Goal: Task Accomplishment & Management: Manage account settings

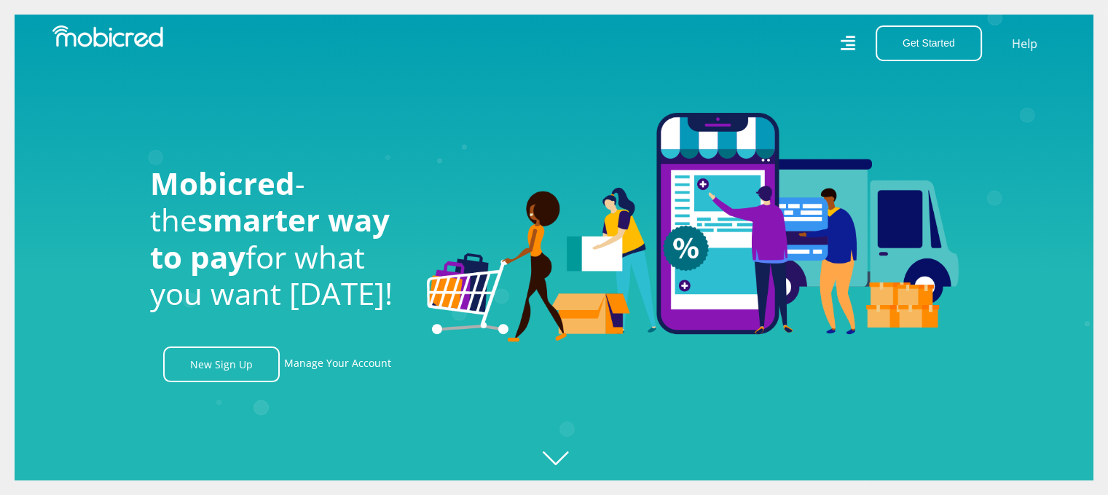
click at [840, 40] on div "Get Started Open an Account Account Holder Login Help" at bounding box center [810, 43] width 513 height 36
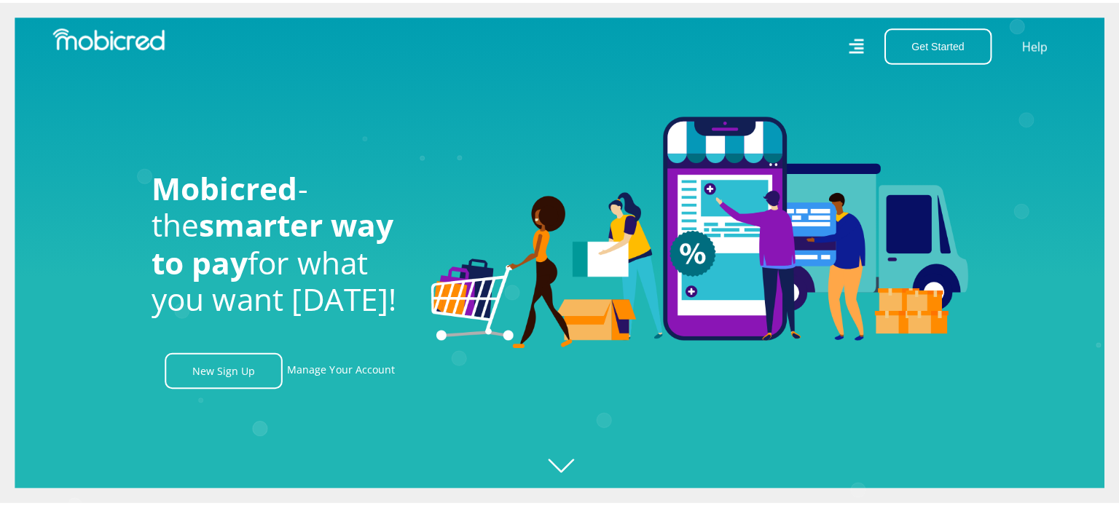
scroll to position [0, 1867]
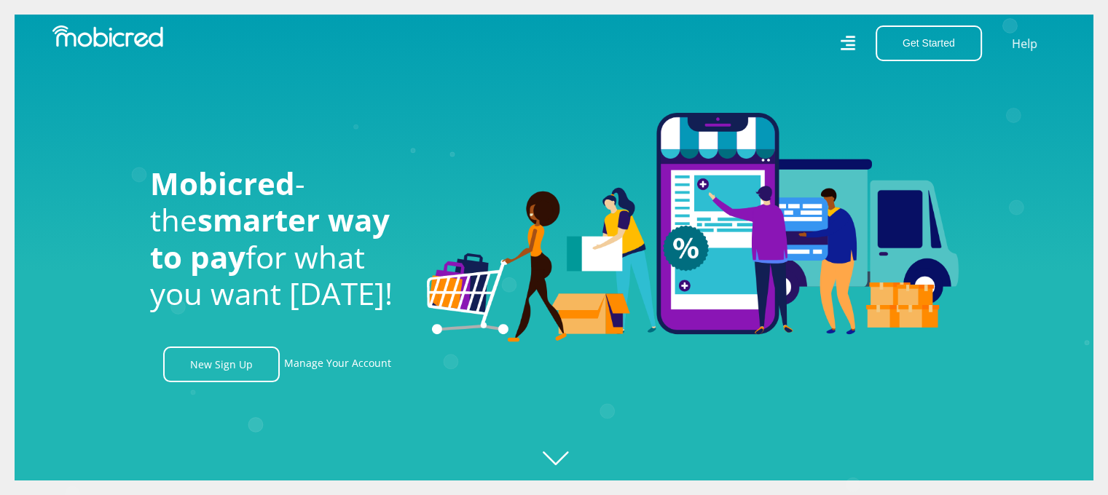
click at [851, 40] on icon at bounding box center [847, 43] width 15 height 15
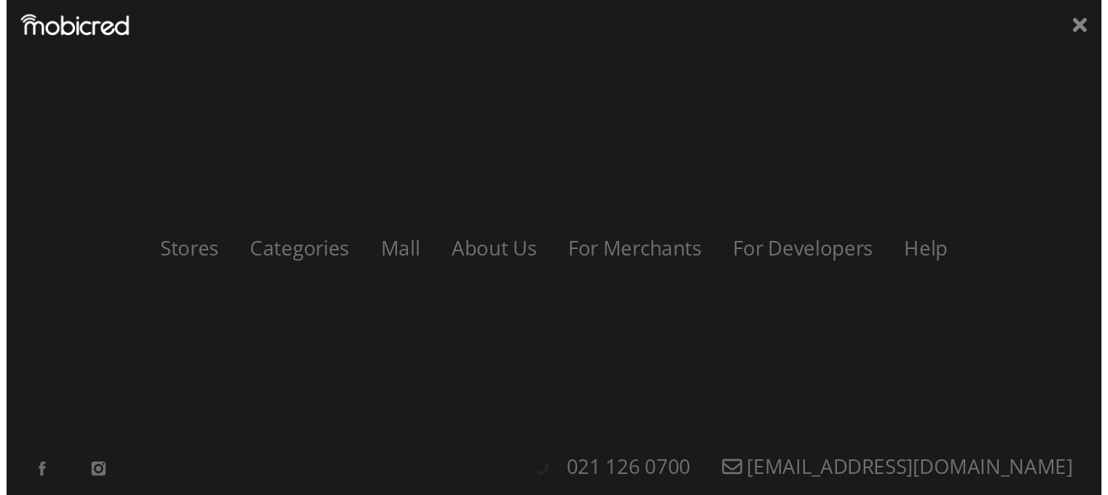
scroll to position [0, 2697]
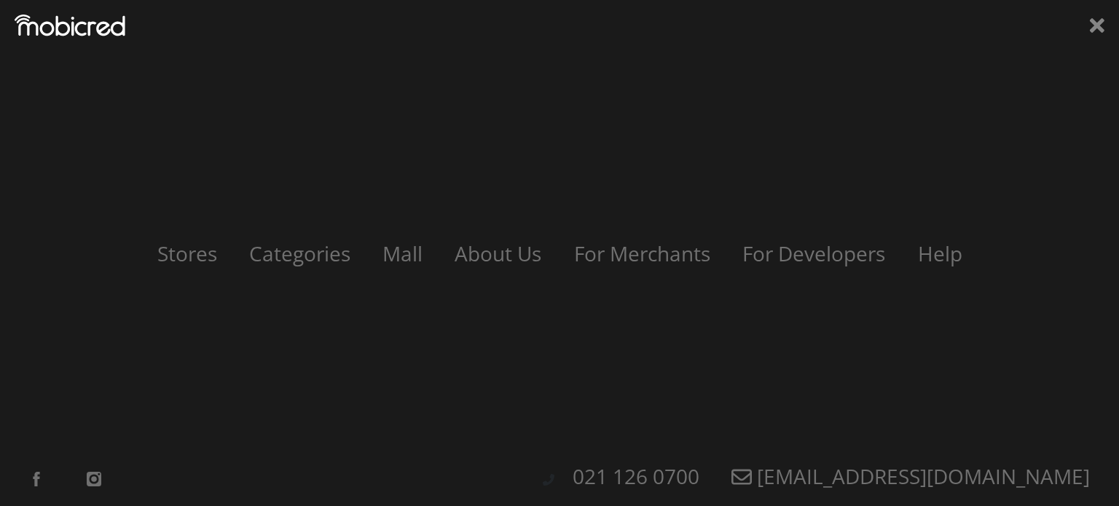
click at [1089, 24] on div "Stores Categories Mall About Us For Merchants For Developers Help Sign Up Sign …" at bounding box center [559, 253] width 1119 height 506
click at [1092, 25] on icon at bounding box center [1096, 26] width 15 height 22
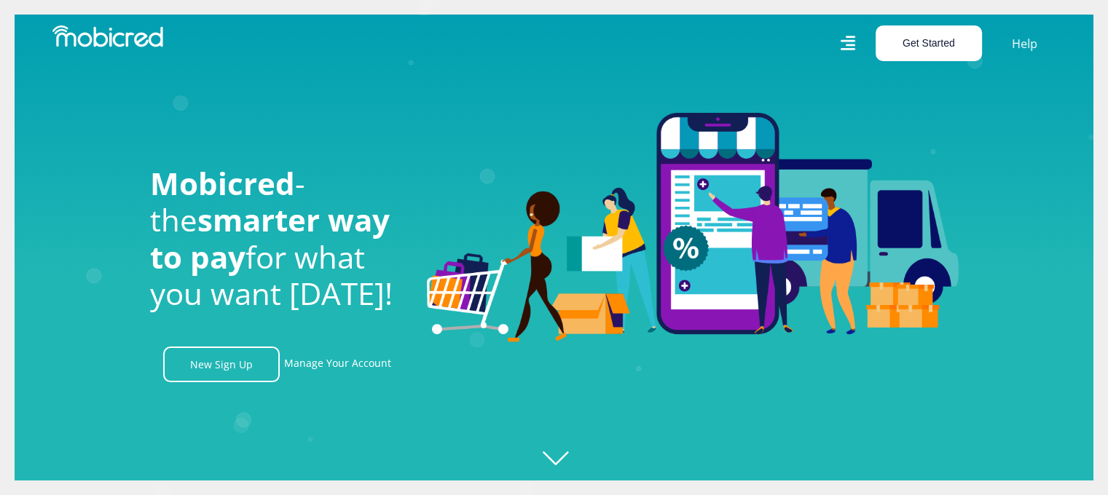
scroll to position [0, 3321]
click at [938, 44] on button "Get Started" at bounding box center [928, 43] width 106 height 36
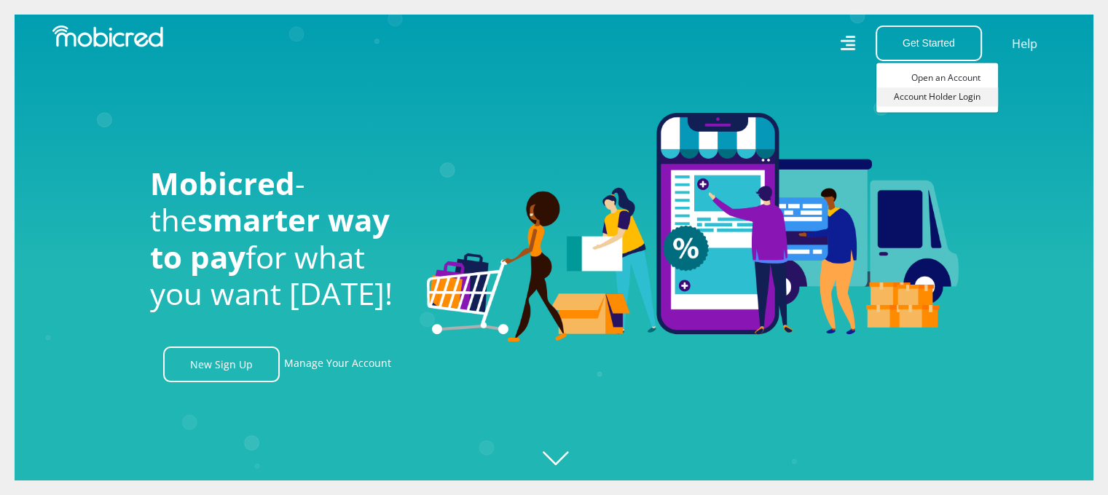
click at [915, 100] on link "Account Holder Login" at bounding box center [937, 96] width 122 height 19
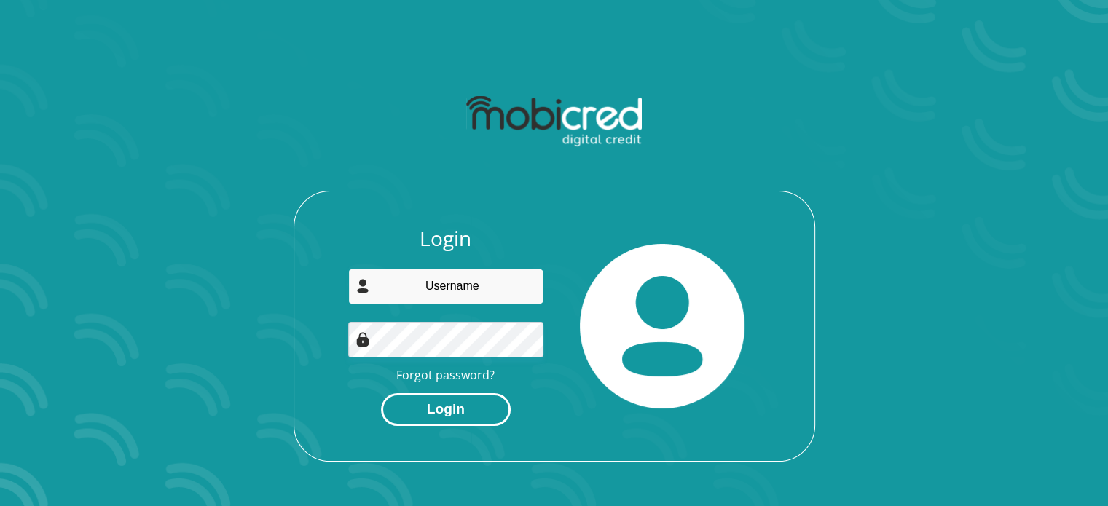
type input "[EMAIL_ADDRESS][DOMAIN_NAME]"
click at [450, 407] on button "Login" at bounding box center [446, 409] width 130 height 33
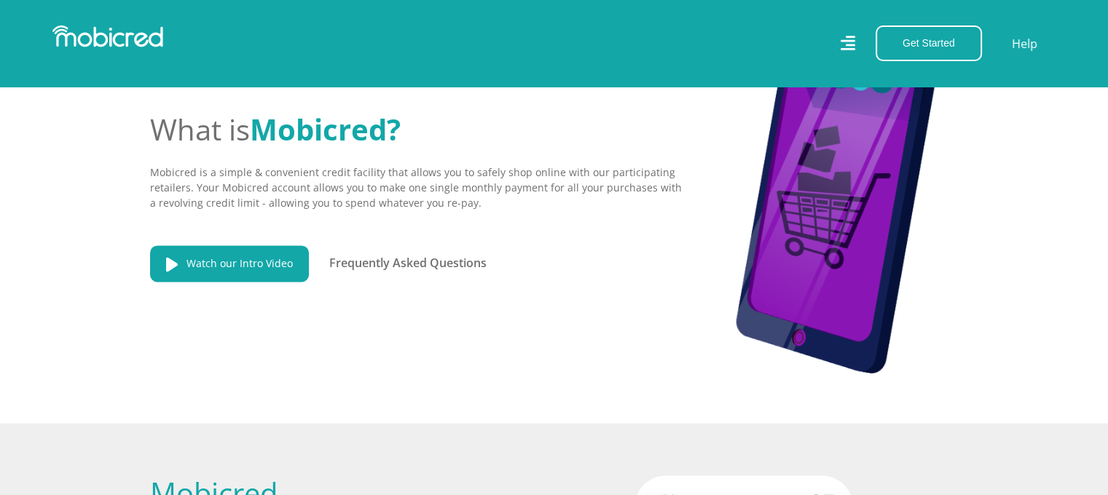
scroll to position [0, 3321]
click at [1022, 41] on link "Help" at bounding box center [1024, 43] width 30 height 21
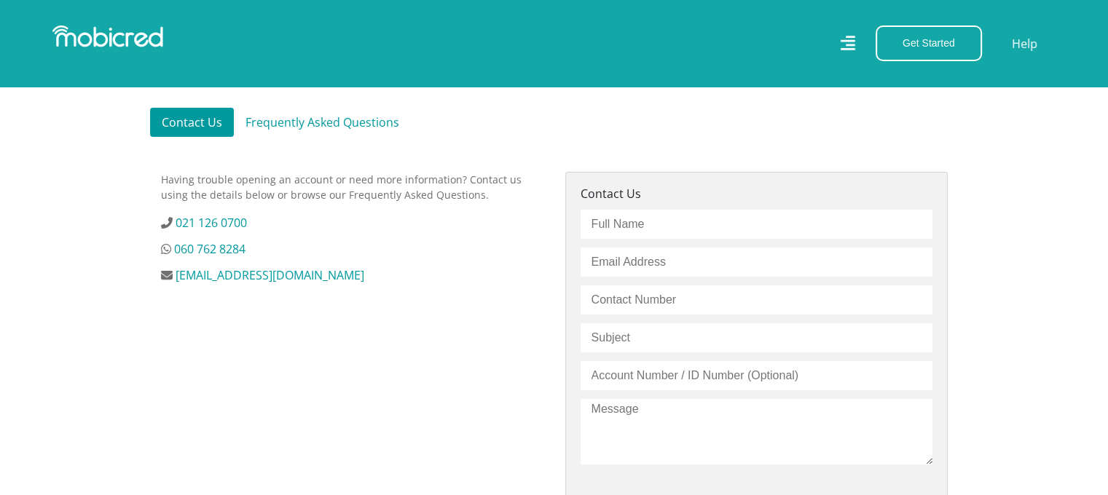
scroll to position [414, 0]
click at [545, 260] on div "Having trouble opening an account or need more information? Contact us using th…" at bounding box center [352, 405] width 404 height 467
